Goal: Task Accomplishment & Management: Complete application form

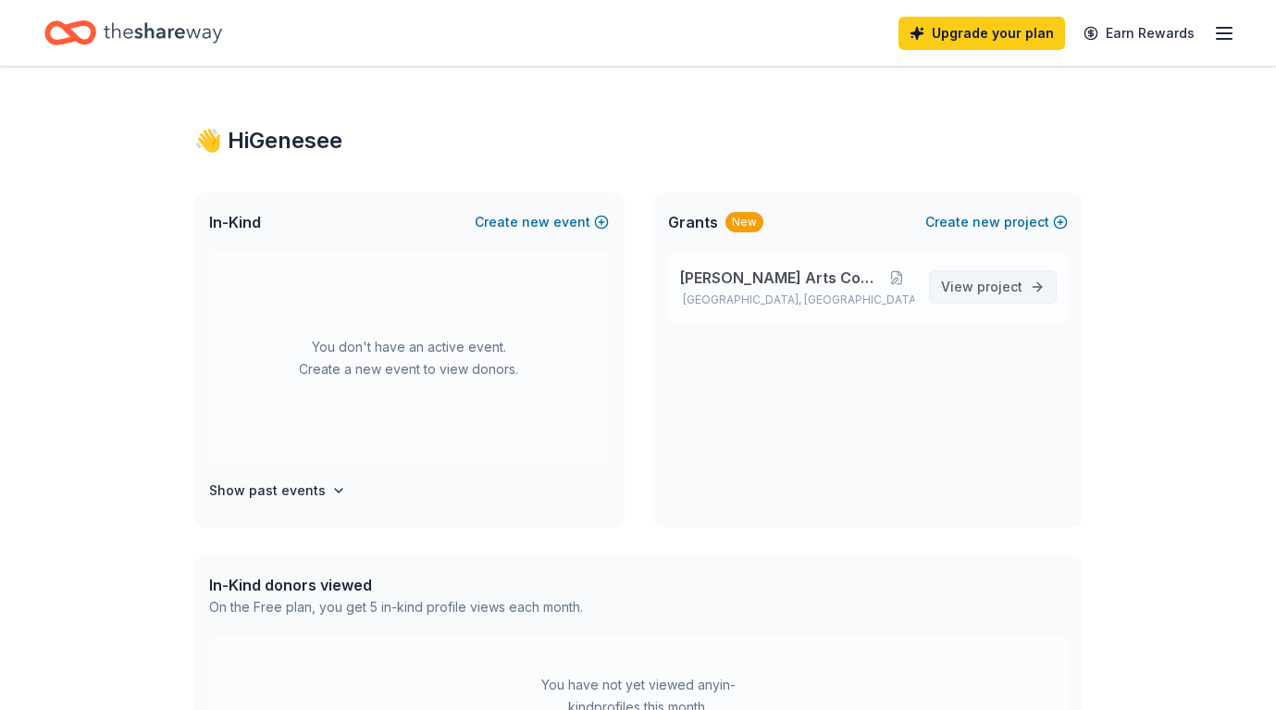
click at [949, 293] on span "View project" at bounding box center [981, 287] width 81 height 22
click at [505, 223] on button "Create new event" at bounding box center [542, 222] width 134 height 22
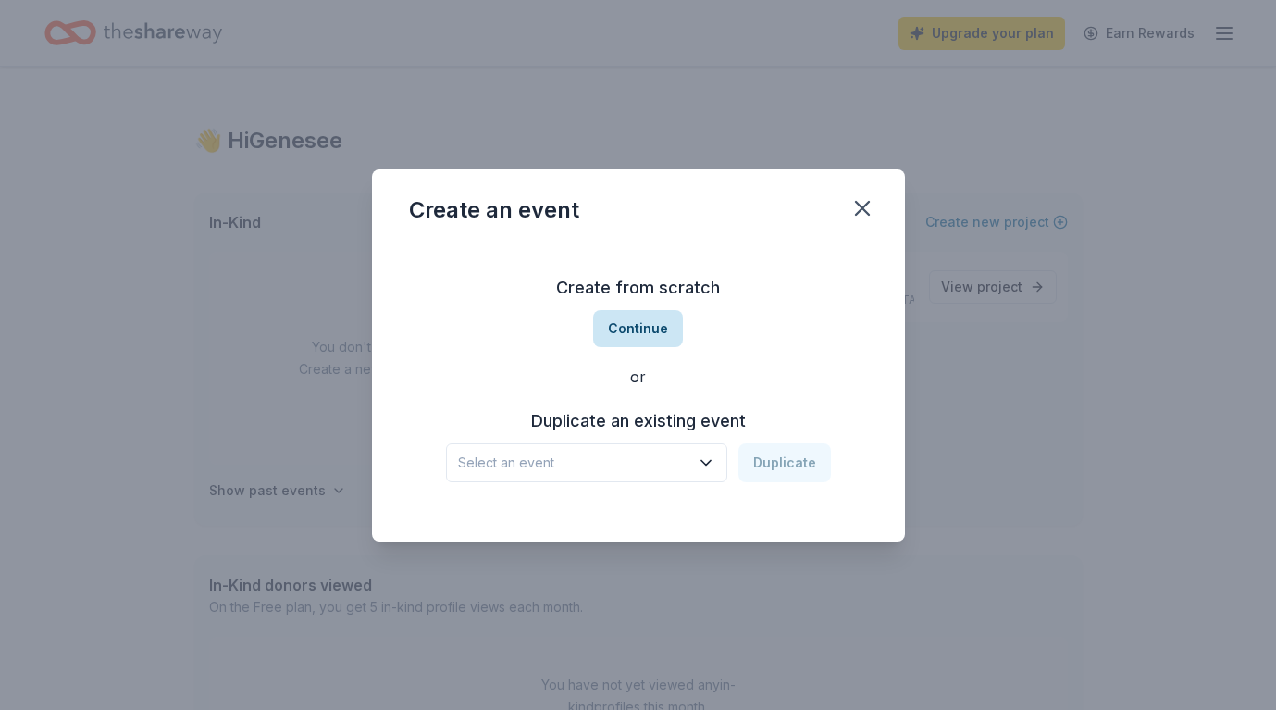
click at [630, 325] on button "Continue" at bounding box center [638, 328] width 90 height 37
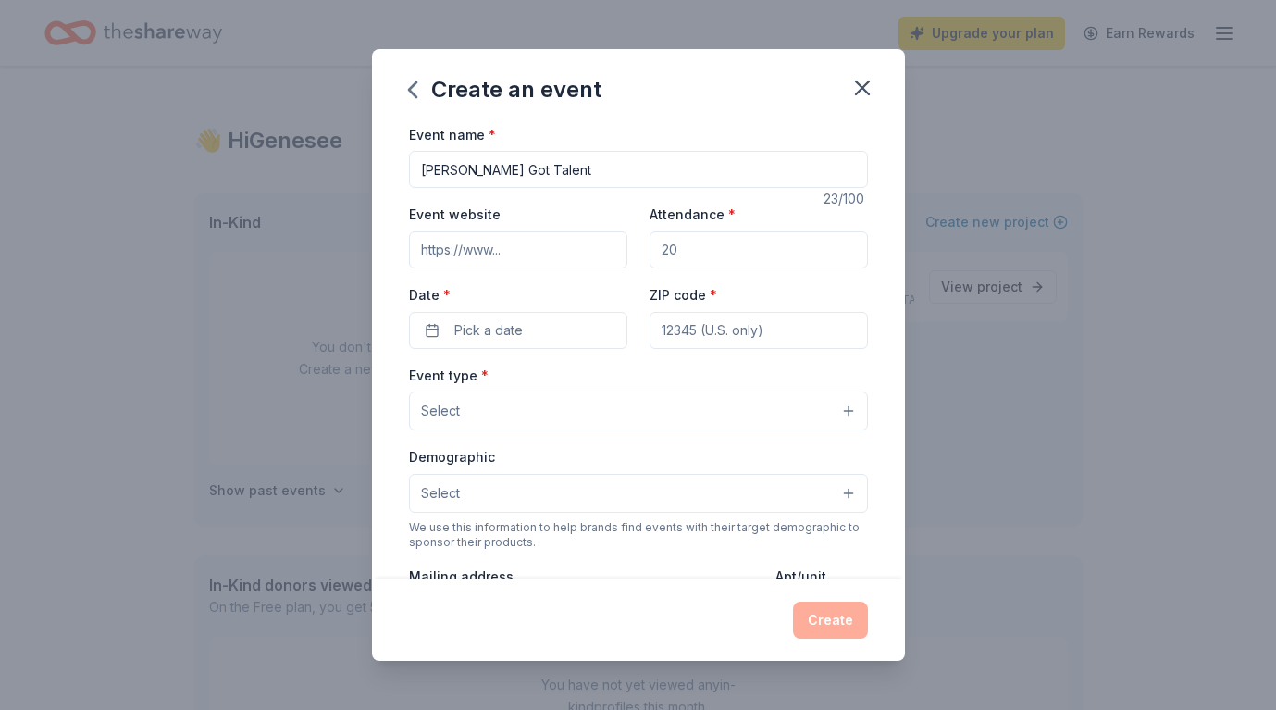
type input "[PERSON_NAME] Got Talent"
click at [738, 251] on input "Attendance *" at bounding box center [758, 249] width 218 height 37
type input "80"
click at [549, 329] on button "Pick a date" at bounding box center [518, 330] width 218 height 37
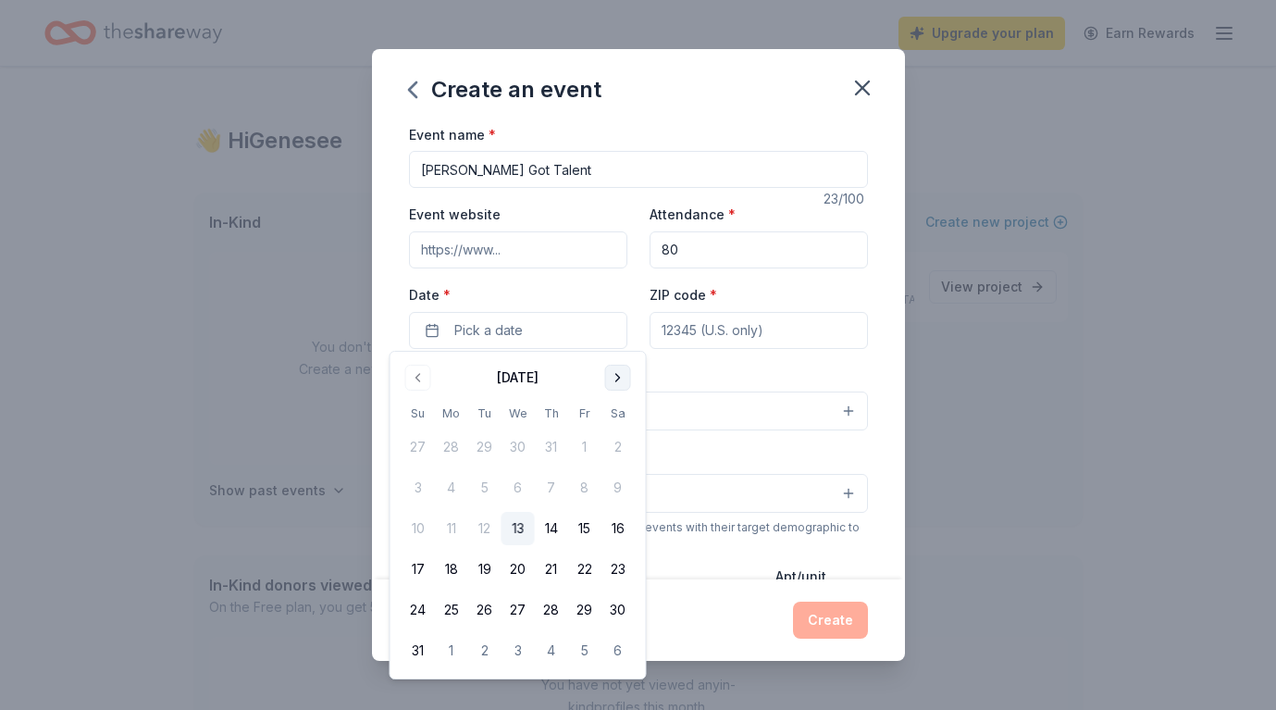
click at [618, 375] on button "Go to next month" at bounding box center [618, 377] width 26 height 26
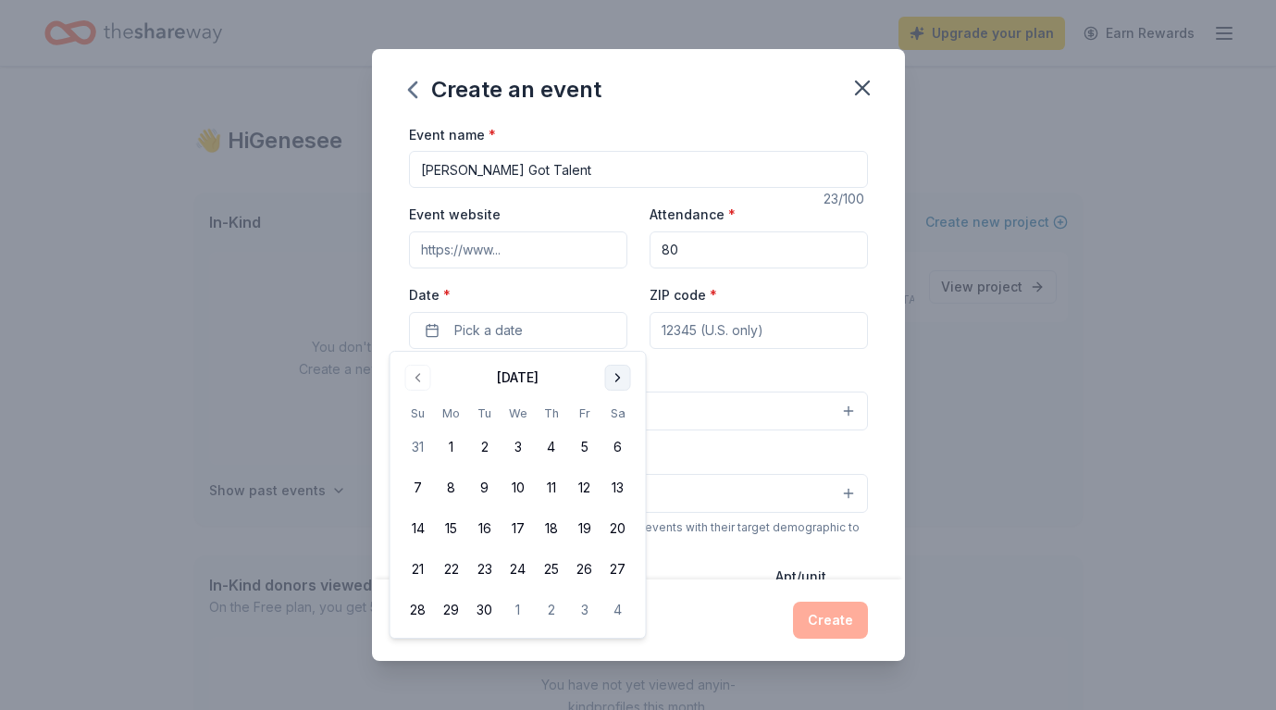
click at [618, 375] on button "Go to next month" at bounding box center [618, 377] width 26 height 26
click at [620, 524] on button "18" at bounding box center [617, 528] width 33 height 33
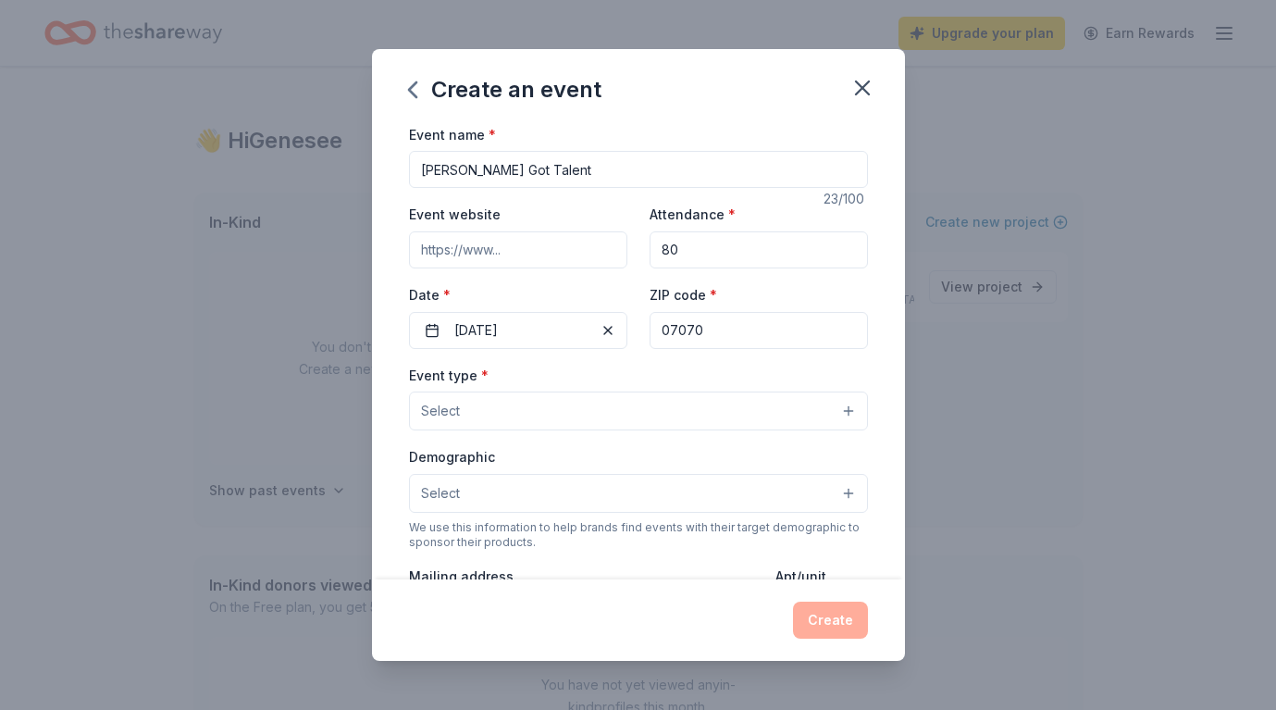
type input "07070"
click at [561, 410] on button "Select" at bounding box center [638, 410] width 459 height 39
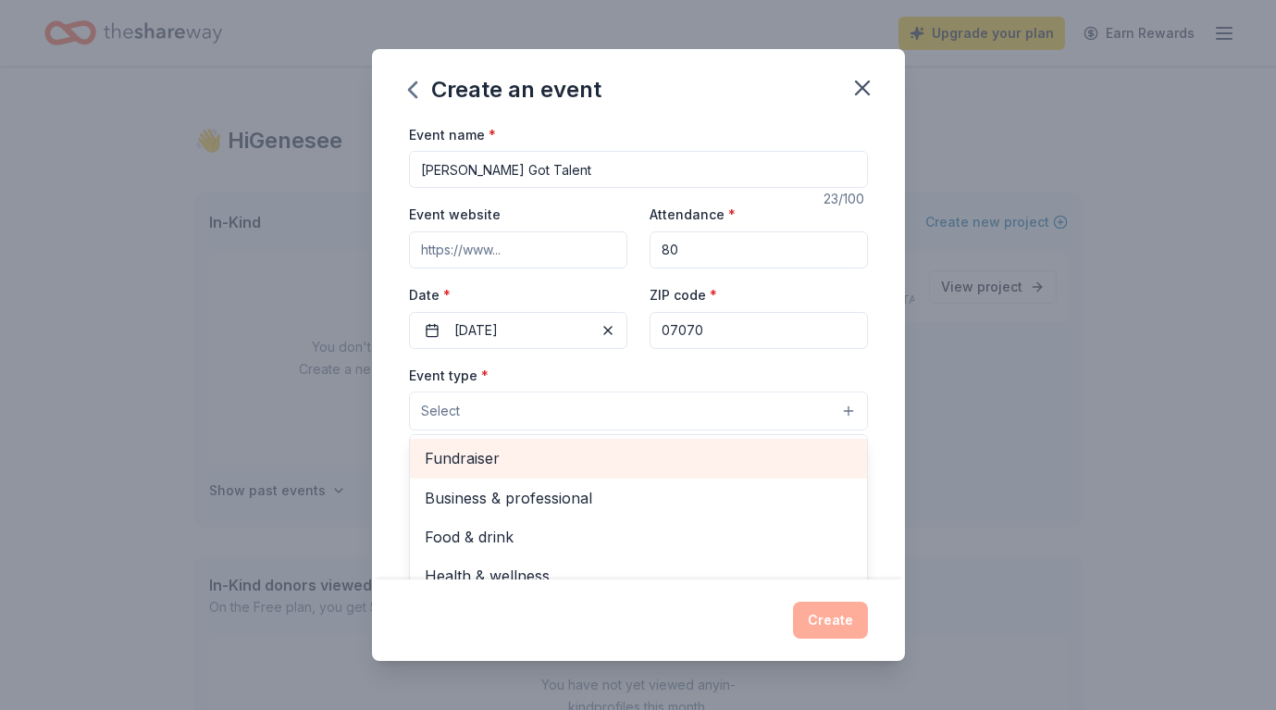
click at [523, 458] on span "Fundraiser" at bounding box center [638, 458] width 427 height 24
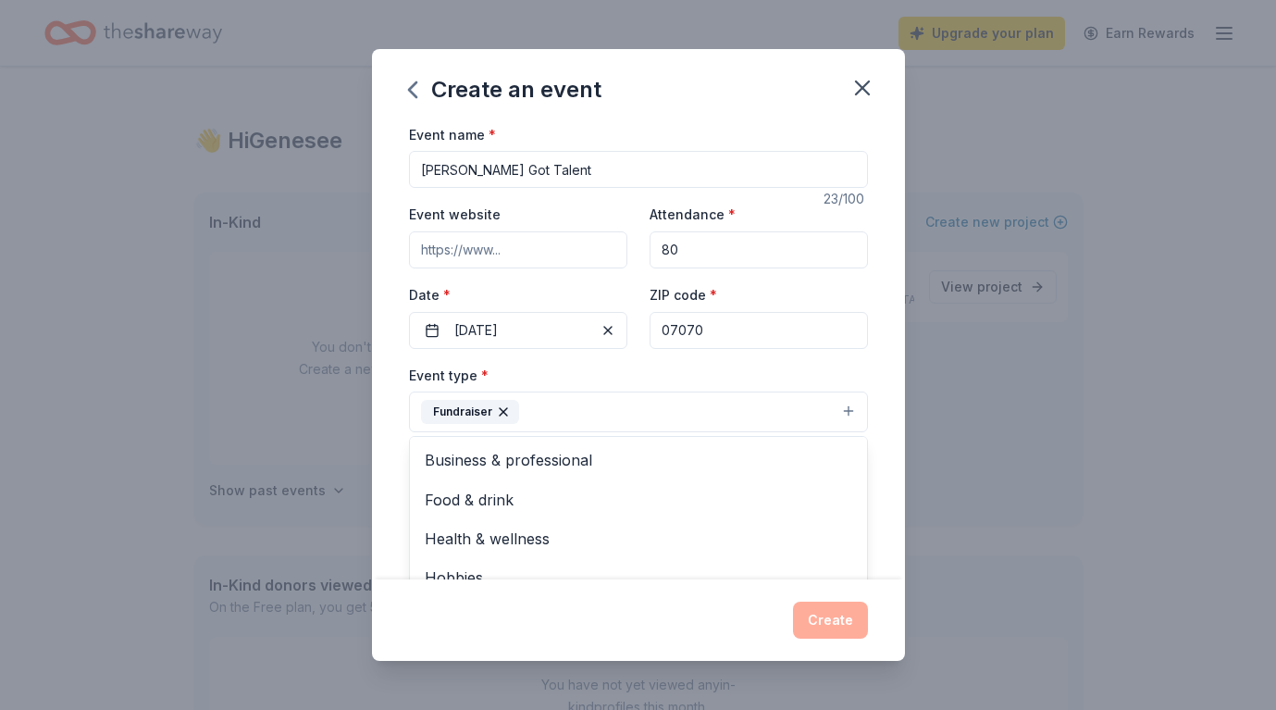
click at [607, 370] on div "Event type * Fundraiser Business & professional Food & drink Health & wellness …" at bounding box center [638, 398] width 459 height 69
click at [549, 498] on button "Select" at bounding box center [638, 494] width 459 height 39
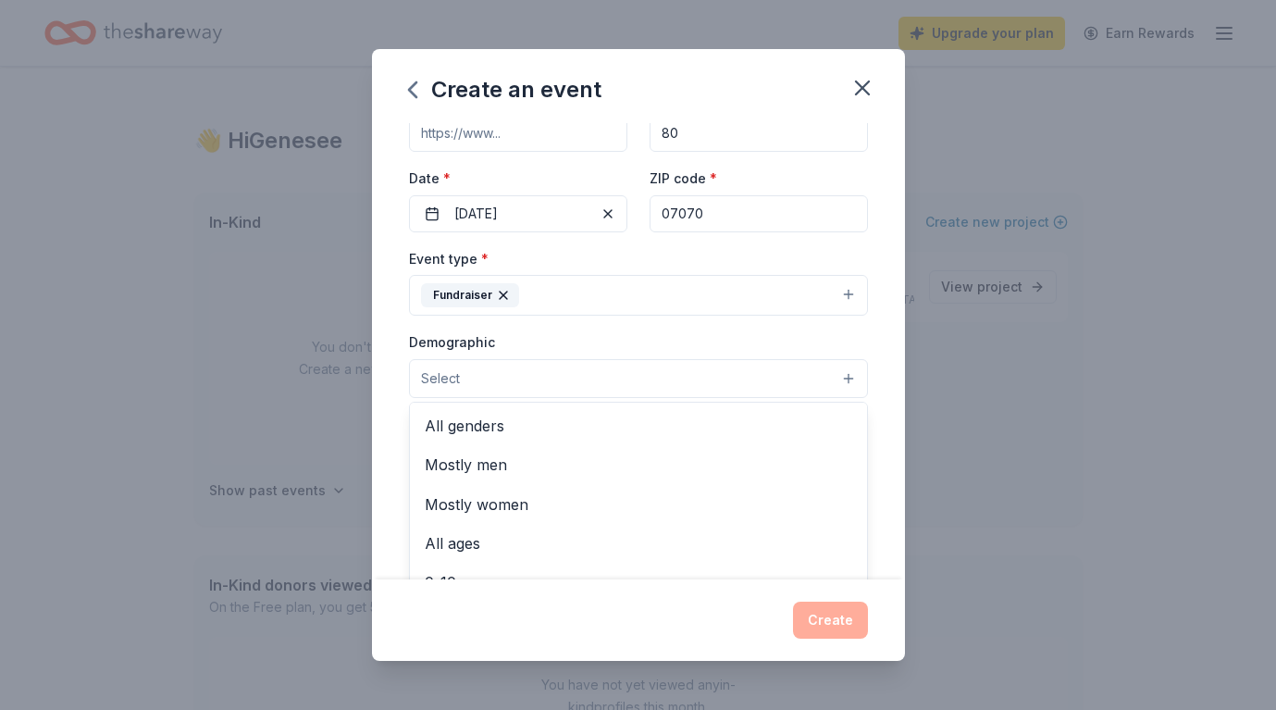
scroll to position [117, 0]
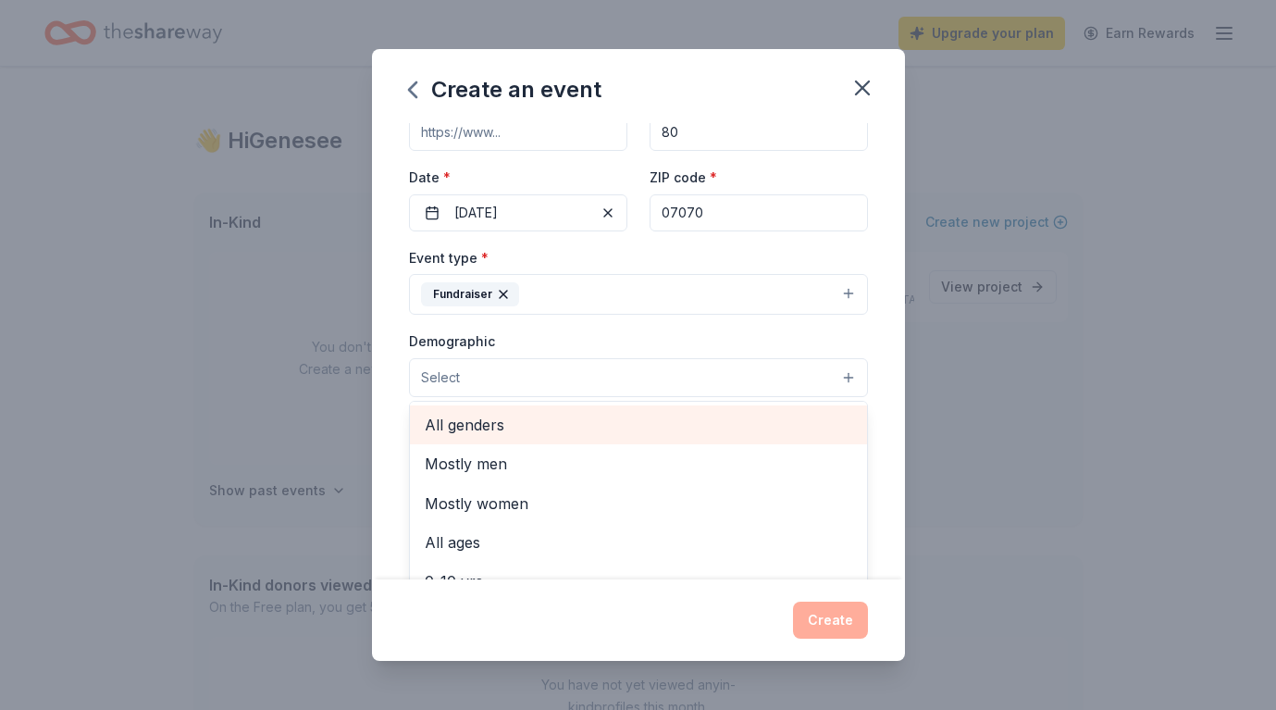
click at [512, 426] on span "All genders" at bounding box center [638, 425] width 427 height 24
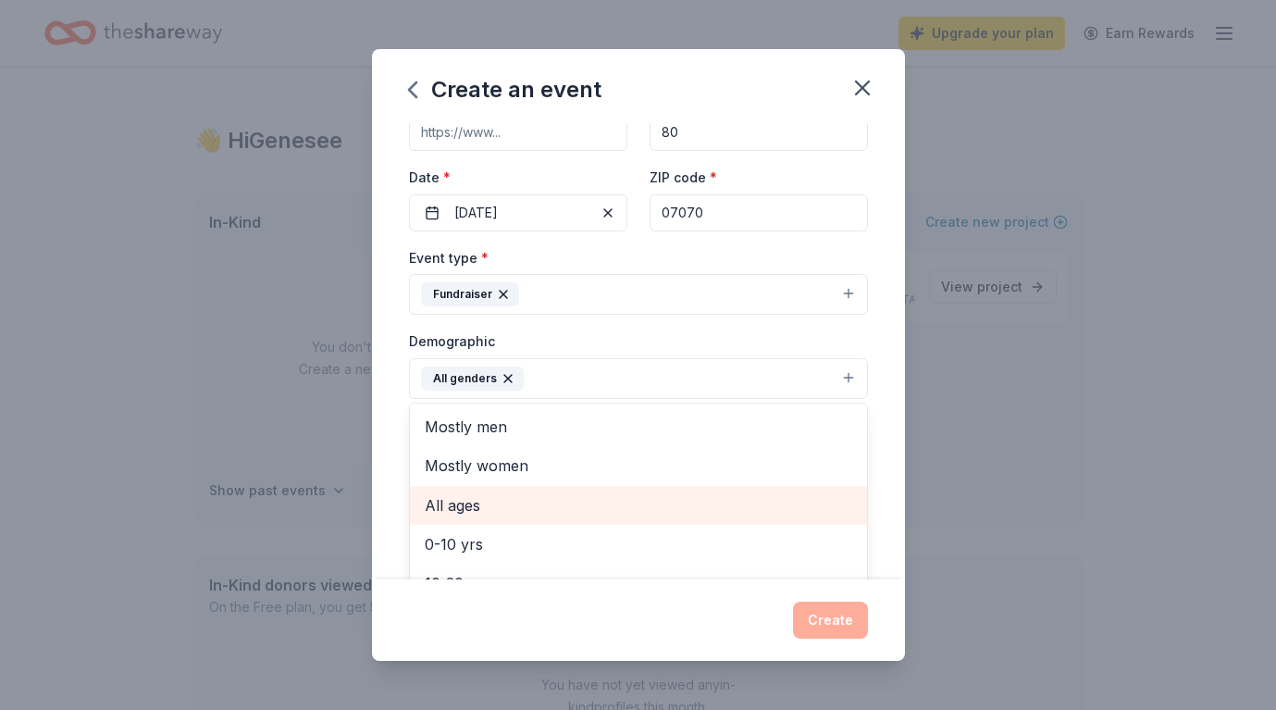
click at [486, 500] on span "All ages" at bounding box center [638, 505] width 427 height 24
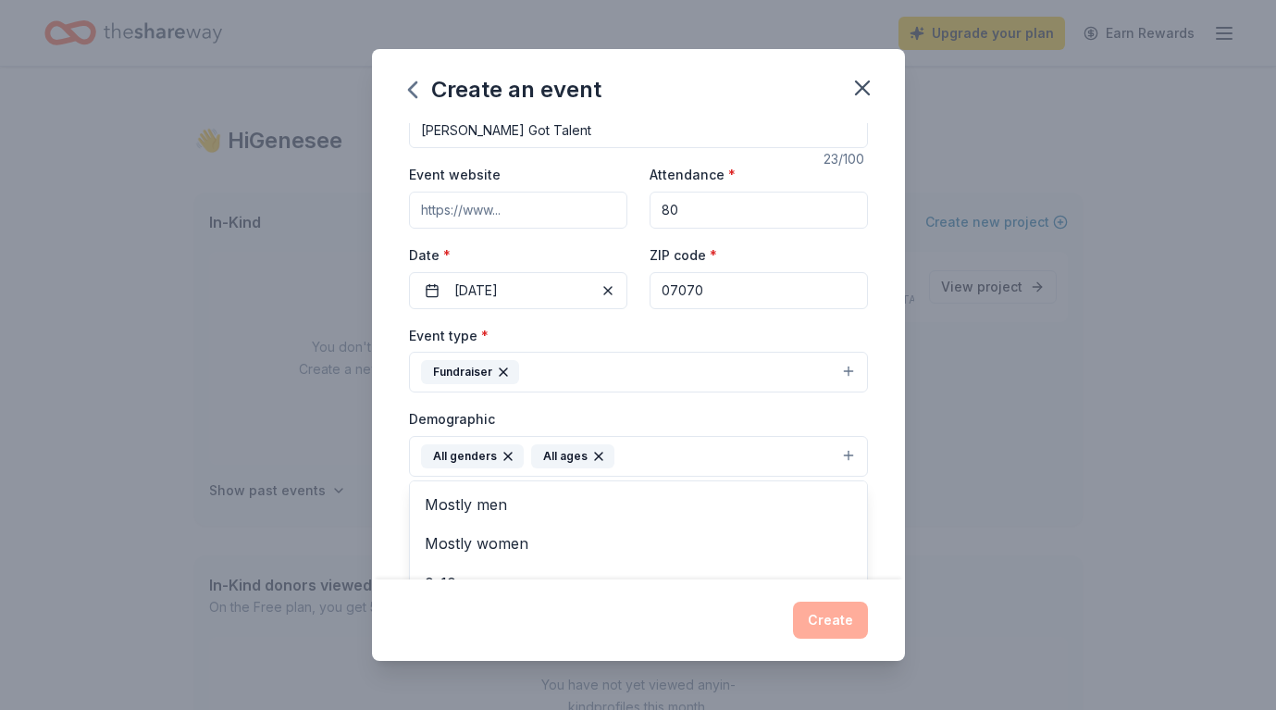
scroll to position [0, 0]
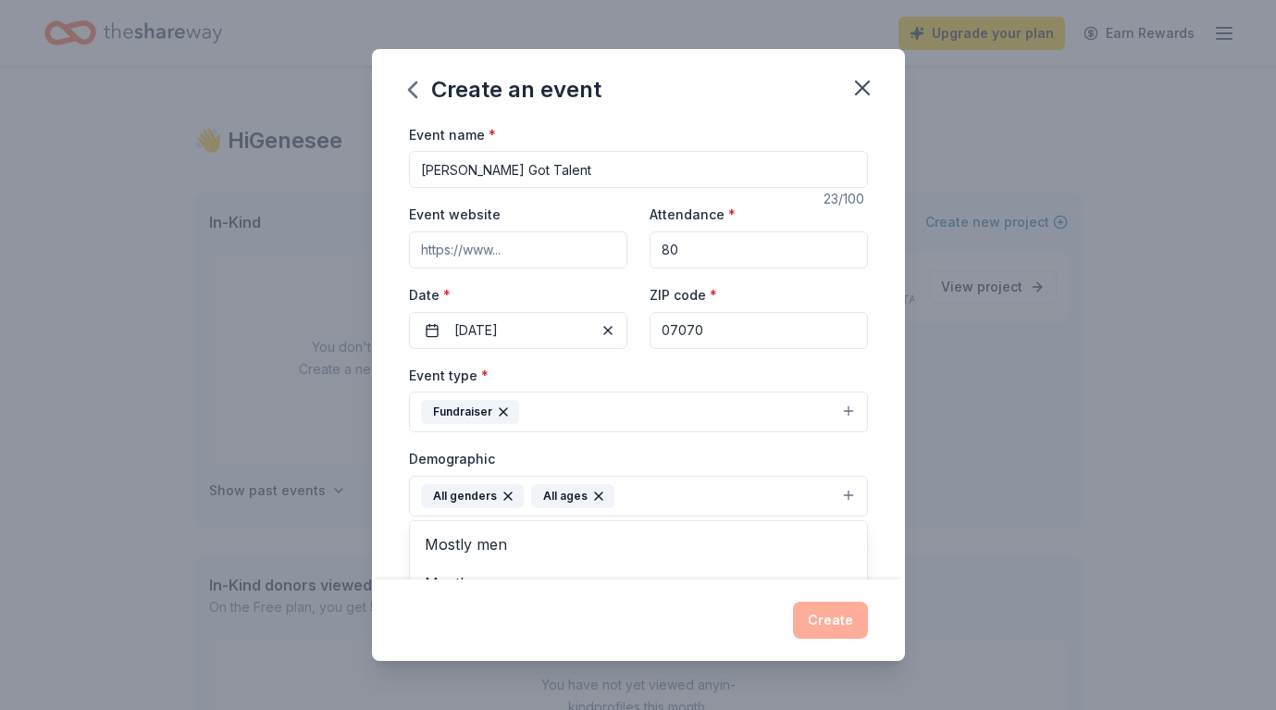
click at [502, 253] on div "Event name * Rutherford's Got Talent 23 /100 Event website Attendance * 80 Date…" at bounding box center [638, 552] width 459 height 858
click at [500, 246] on input "Event website" at bounding box center [518, 249] width 218 height 37
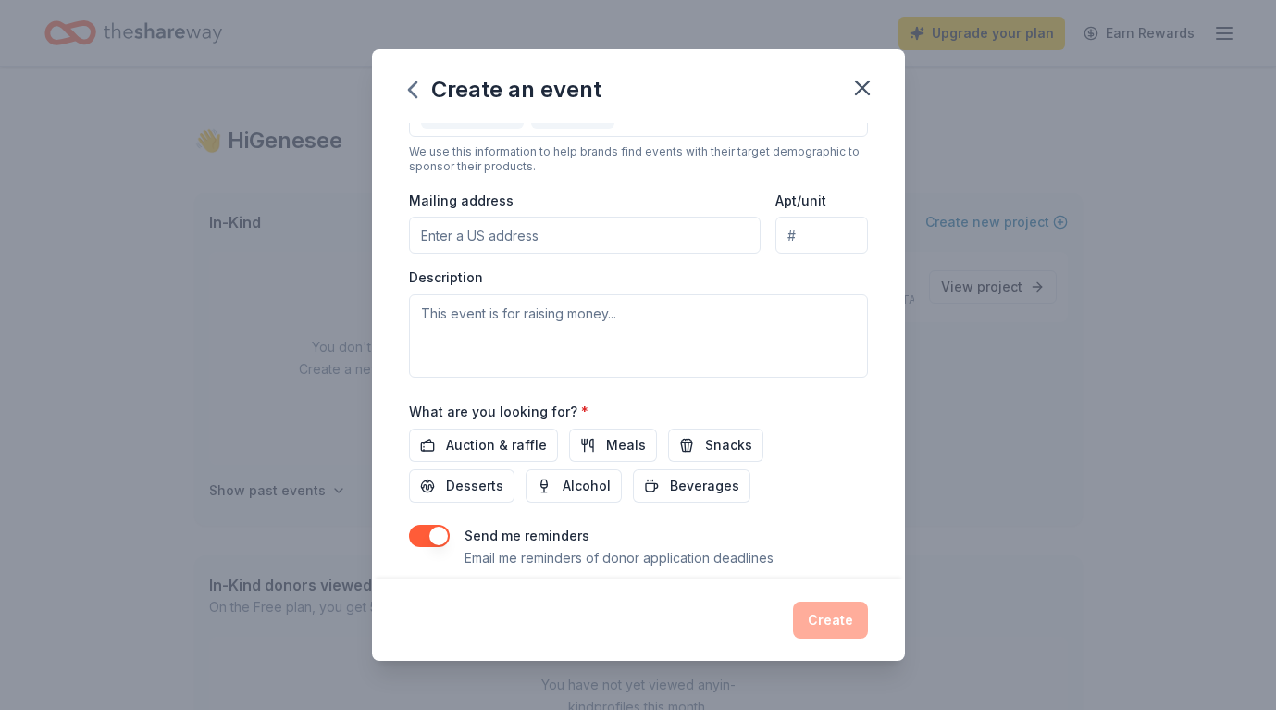
scroll to position [381, 0]
type input "WWW.rutherfordartscouncil.org"
type input "98 Elliott Place, Rutherford, NJ, 07070"
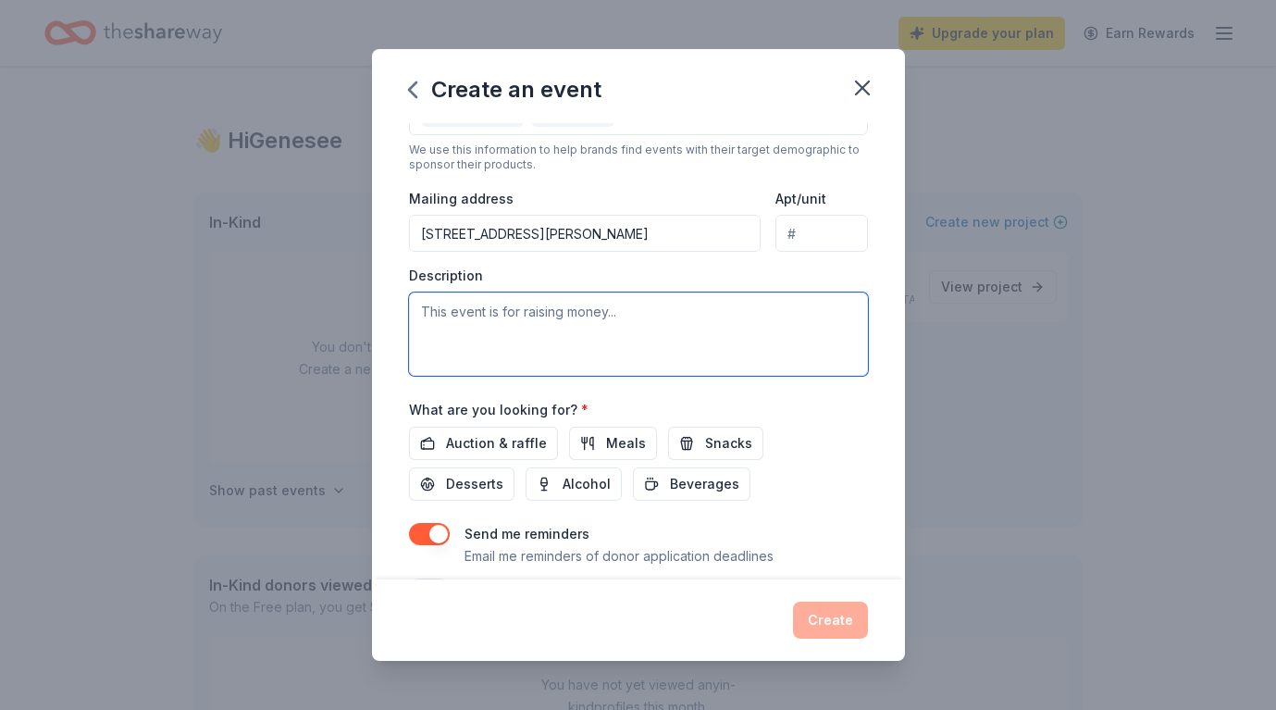
click at [560, 335] on textarea at bounding box center [638, 333] width 459 height 83
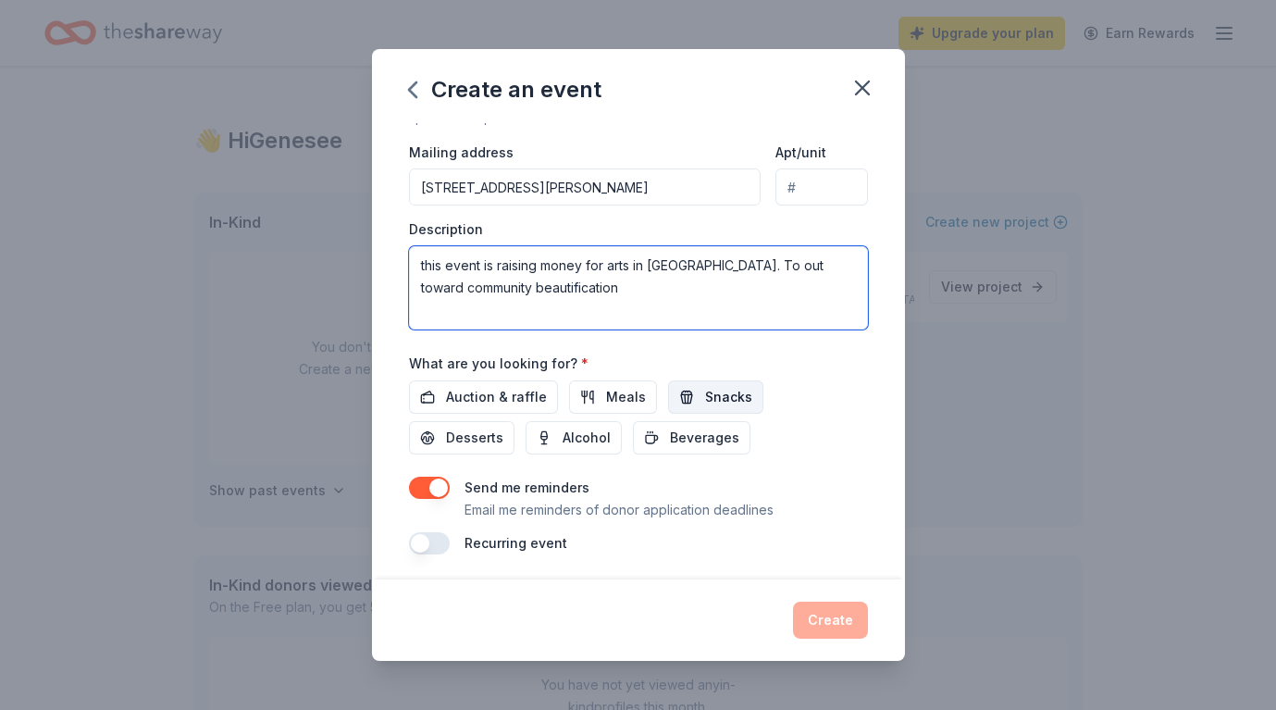
scroll to position [426, 0]
type textarea "this event is raising money for arts in Rutherford. To out toward community bea…"
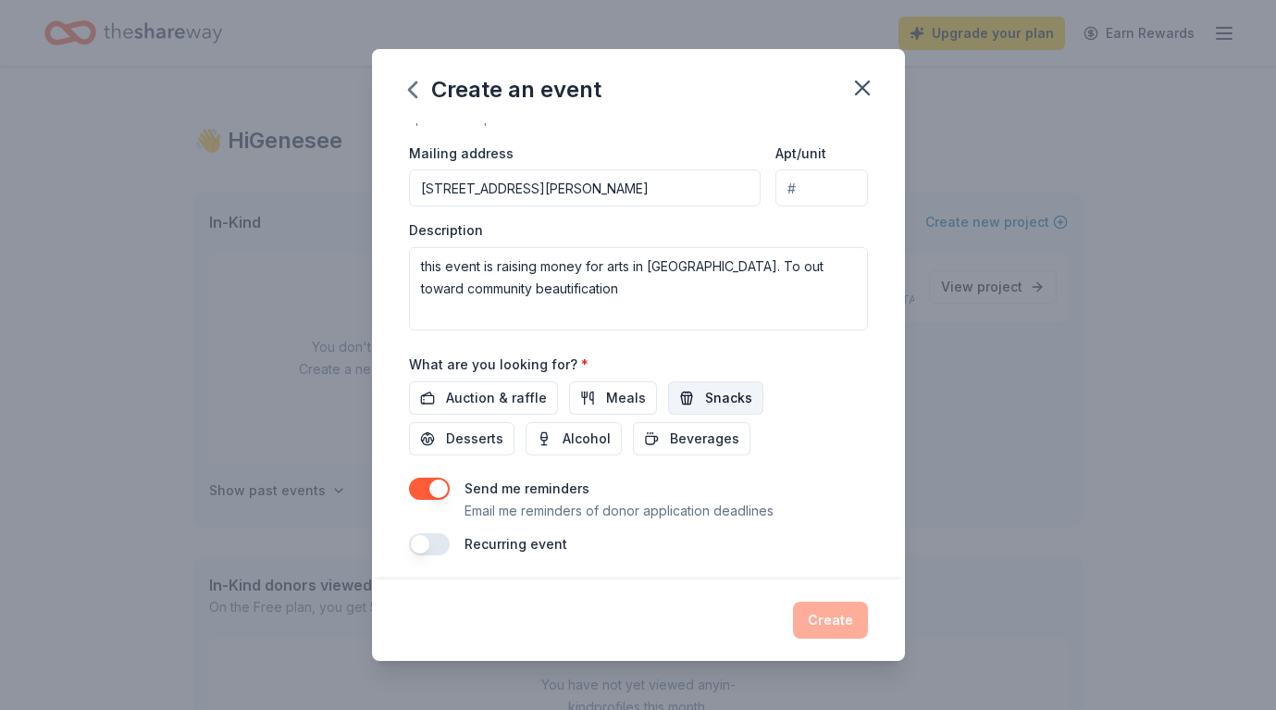
click at [718, 397] on span "Snacks" at bounding box center [728, 398] width 47 height 22
click at [503, 427] on span "Desserts" at bounding box center [474, 438] width 57 height 22
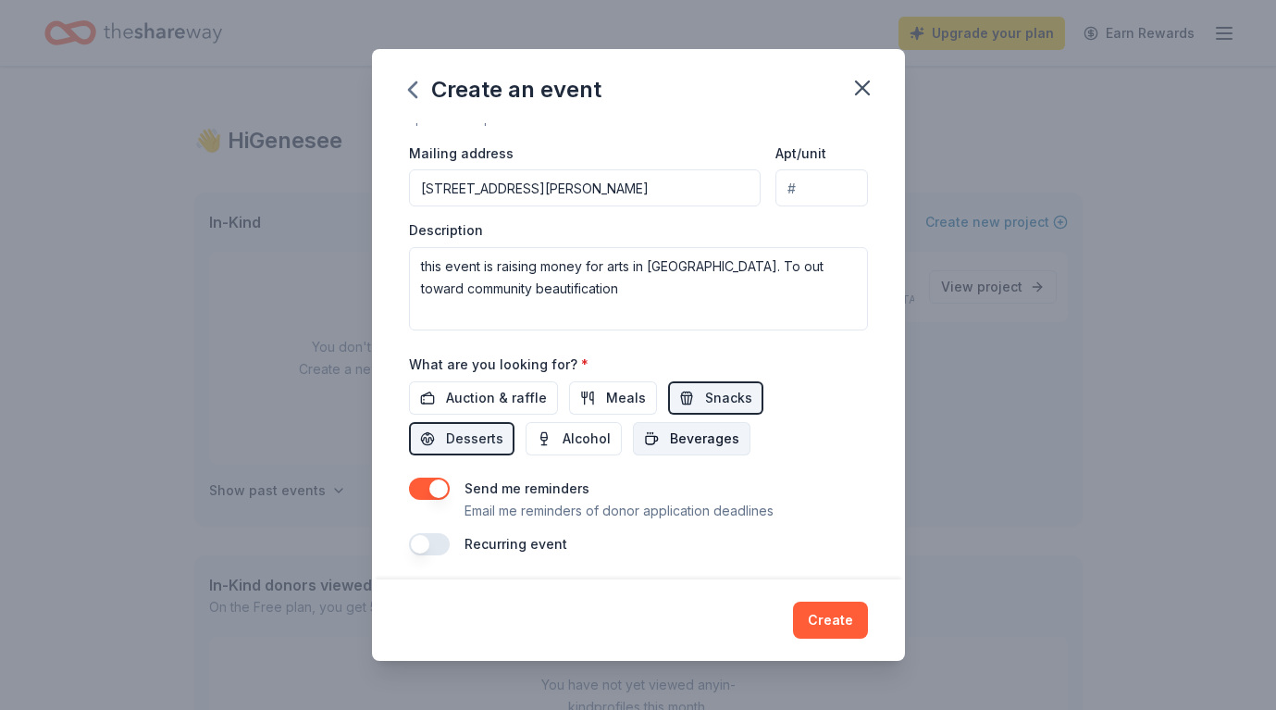
click at [670, 438] on span "Beverages" at bounding box center [704, 438] width 69 height 22
click at [842, 615] on button "Create" at bounding box center [830, 619] width 75 height 37
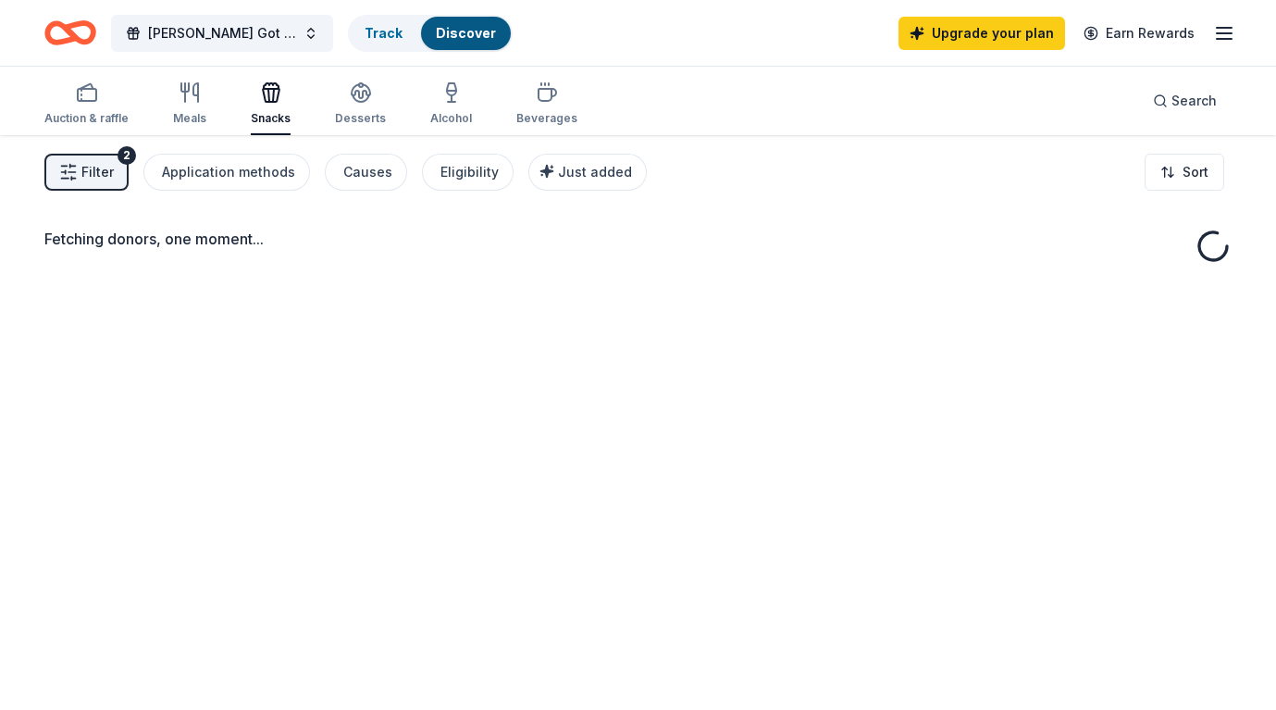
scroll to position [6, 0]
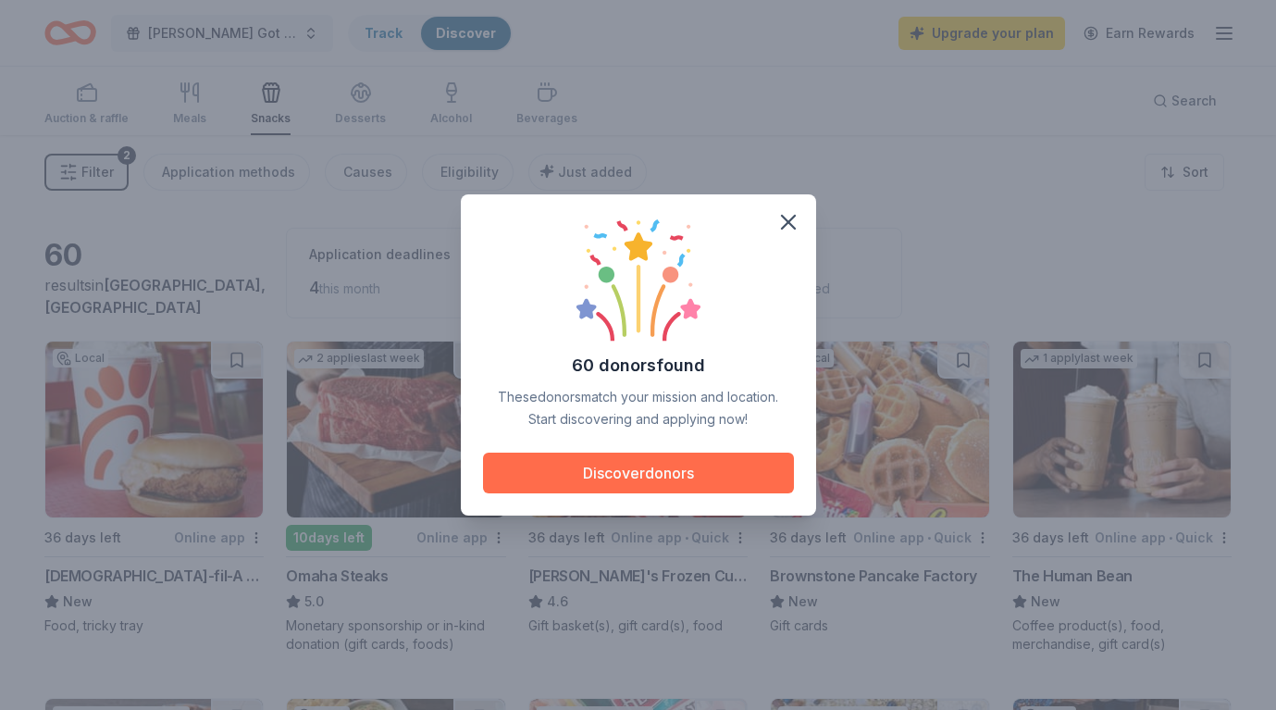
click at [620, 475] on button "Discover donors" at bounding box center [638, 472] width 311 height 41
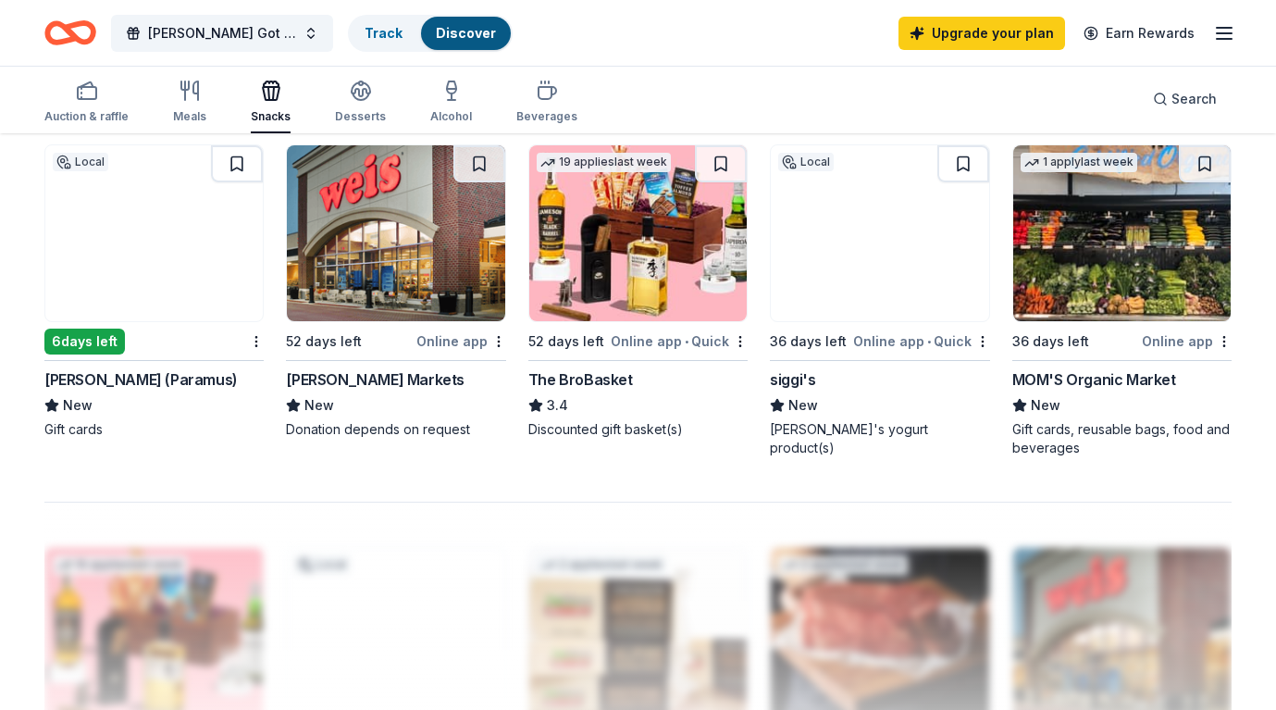
scroll to position [1104, 0]
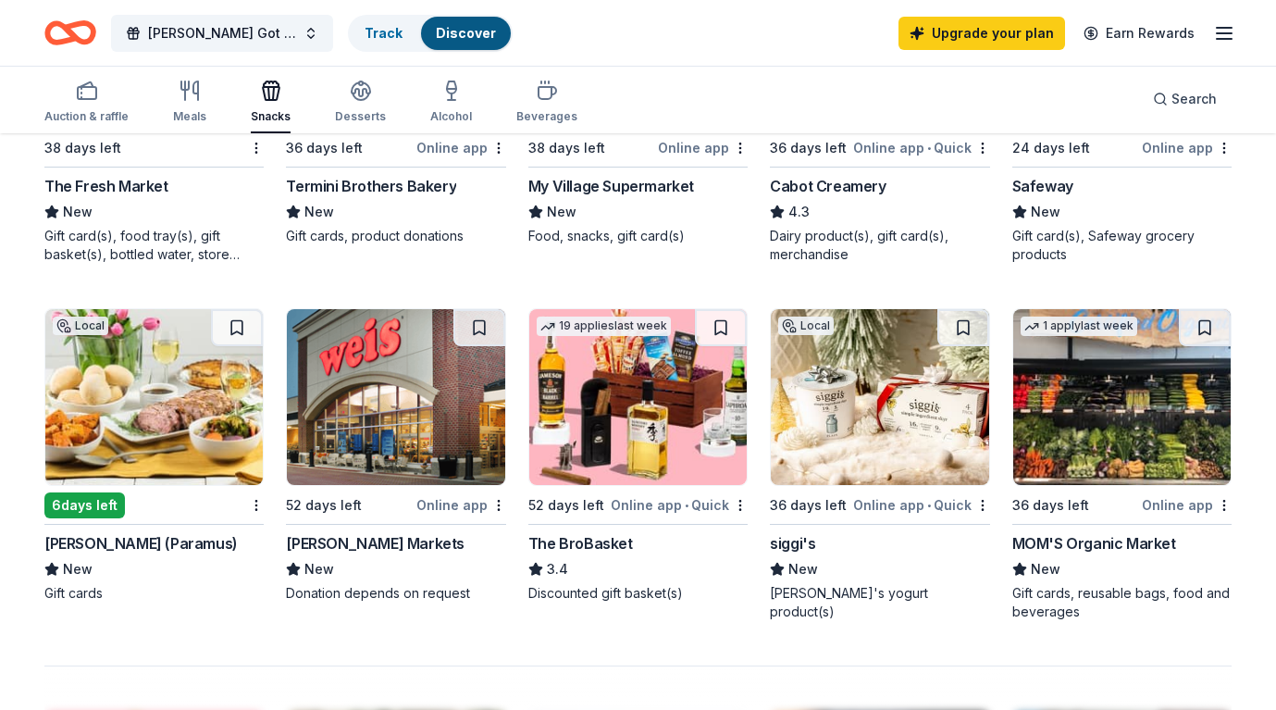
click at [368, 443] on img at bounding box center [395, 397] width 217 height 176
click at [186, 409] on img at bounding box center [153, 397] width 217 height 176
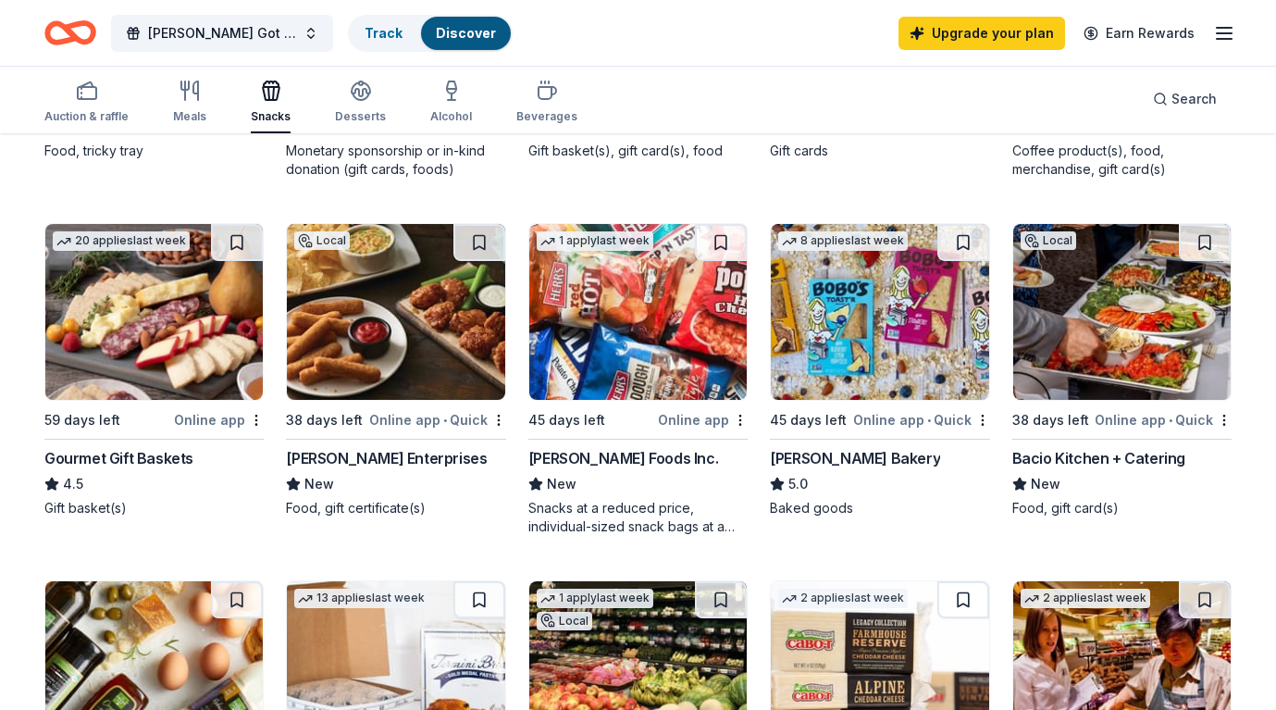
scroll to position [475, 0]
click at [607, 318] on img at bounding box center [637, 312] width 217 height 176
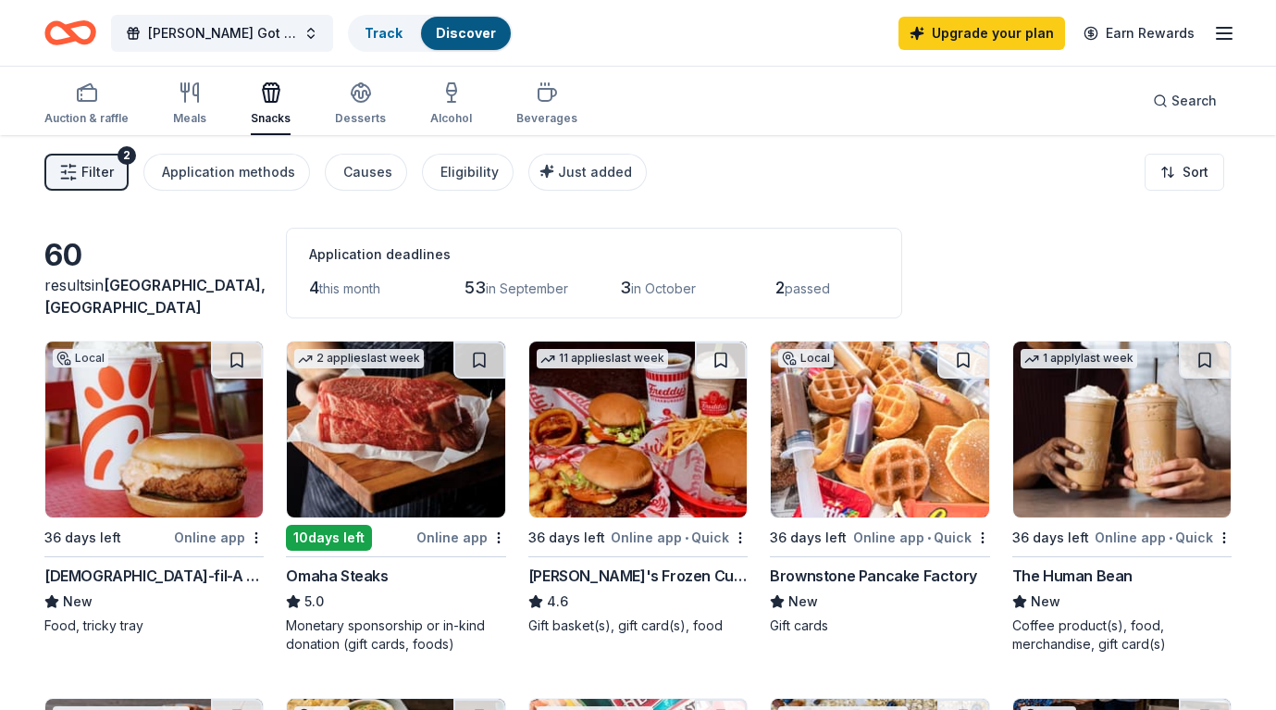
scroll to position [0, 0]
